Goal: Task Accomplishment & Management: Manage account settings

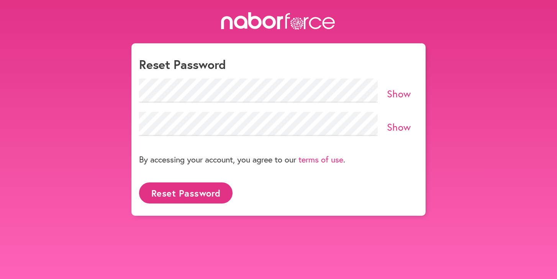
click at [215, 197] on button "Reset Password" at bounding box center [186, 192] width 94 height 21
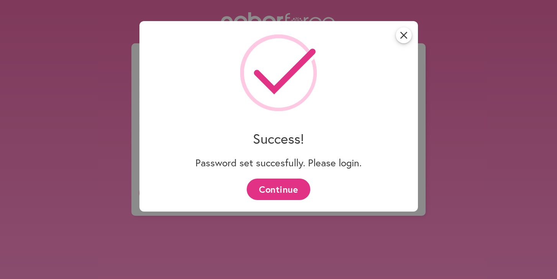
click at [276, 190] on button "Continue" at bounding box center [278, 189] width 63 height 21
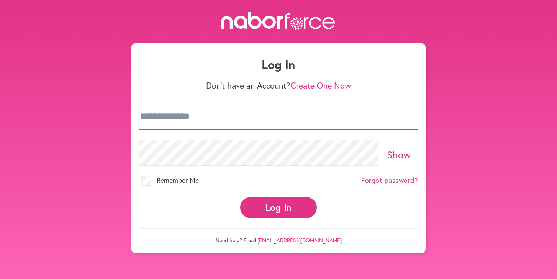
type input "**********"
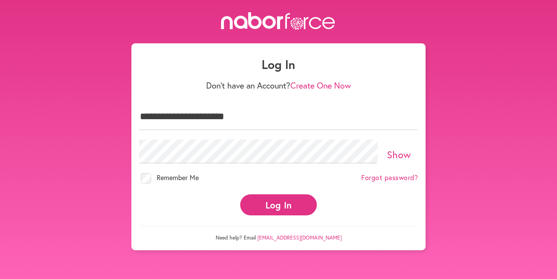
click at [267, 197] on button "Log In" at bounding box center [278, 204] width 77 height 21
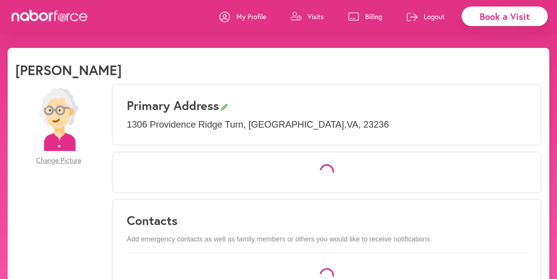
select select "*"
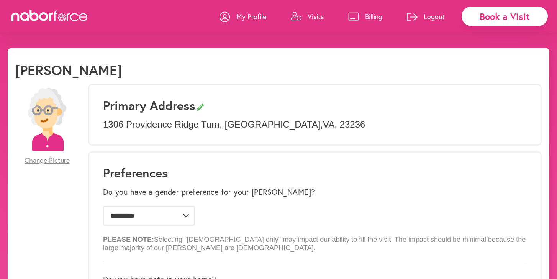
click at [371, 21] on link "Billing" at bounding box center [365, 16] width 34 height 23
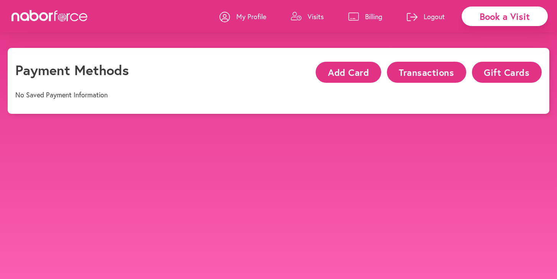
click at [342, 68] on button "Add Card" at bounding box center [348, 72] width 65 height 21
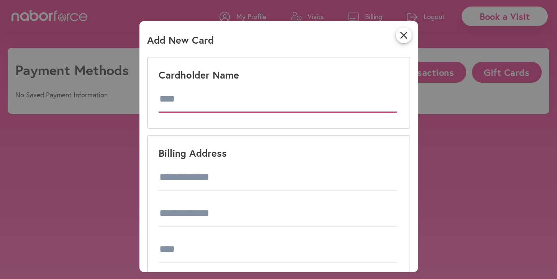
click at [304, 102] on input "text" at bounding box center [278, 99] width 238 height 27
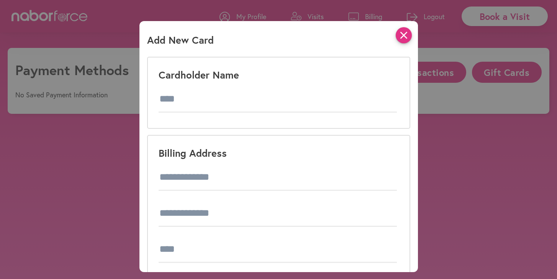
click at [405, 34] on icon "close" at bounding box center [404, 35] width 16 height 16
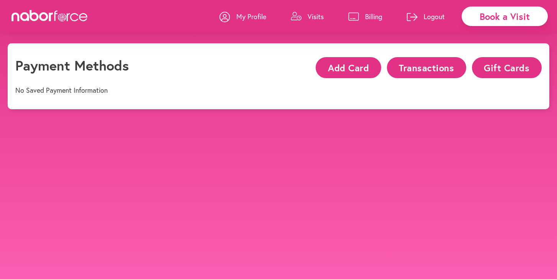
scroll to position [3, 0]
